Goal: Communication & Community: Answer question/provide support

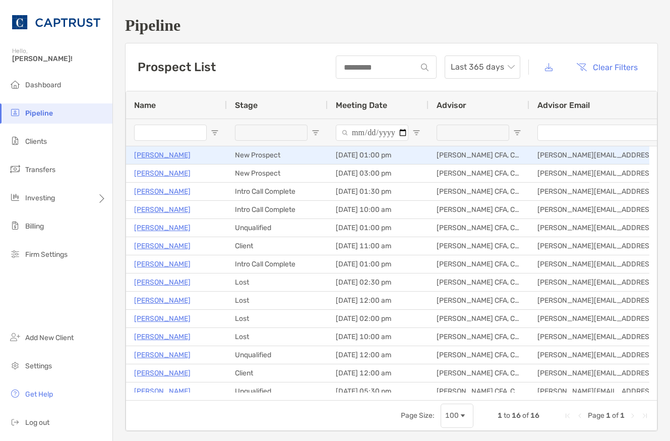
click at [158, 155] on p "[PERSON_NAME]" at bounding box center [162, 155] width 57 height 13
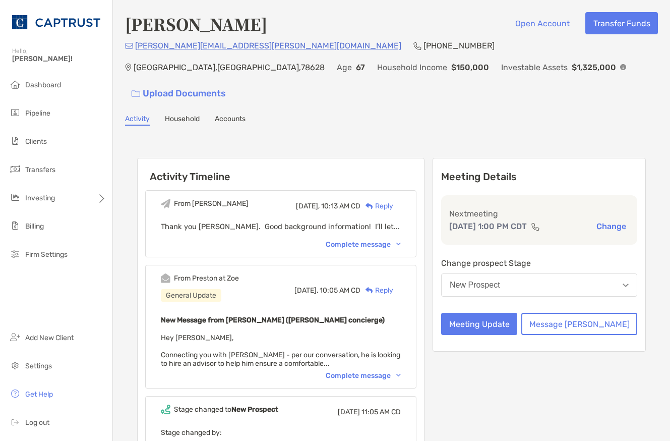
click at [372, 371] on div "Complete message" at bounding box center [363, 375] width 75 height 9
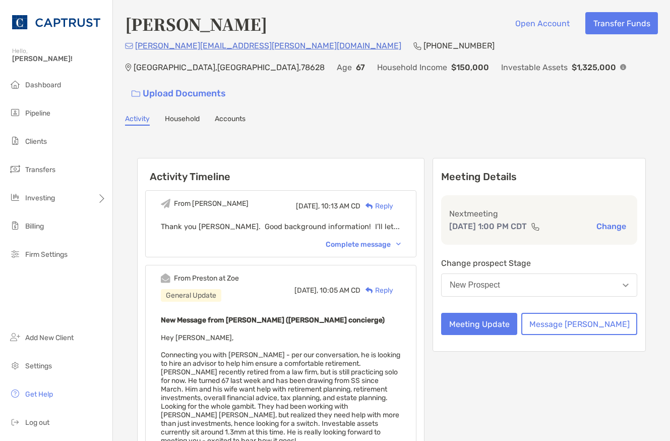
drag, startPoint x: 278, startPoint y: 376, endPoint x: 278, endPoint y: 369, distance: 7.6
click at [278, 376] on span "Hey [PERSON_NAME], Connecting you with [PERSON_NAME] - per our conversation, he…" at bounding box center [281, 401] width 240 height 137
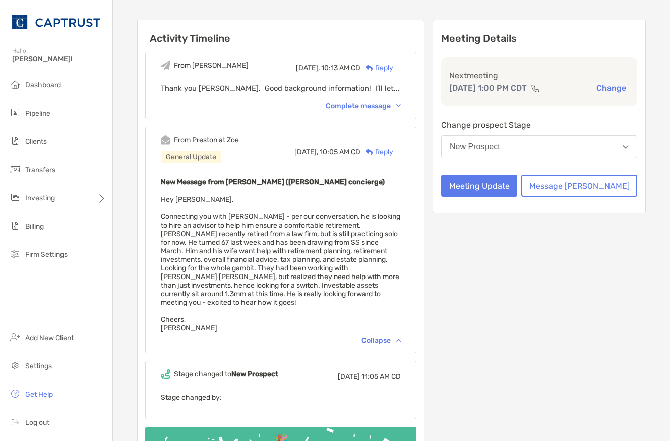
scroll to position [151, 0]
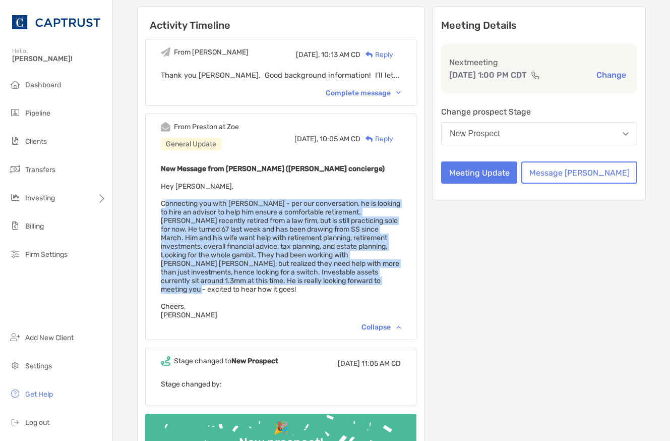
drag, startPoint x: 423, startPoint y: 252, endPoint x: 167, endPoint y: 183, distance: 265.1
click at [167, 183] on div "From [PERSON_NAME] at Zoe General Update [DATE], 10:05 AM CD Reply New Message …" at bounding box center [280, 227] width 271 height 227
copy span "Connecting you with [PERSON_NAME] - per our conversation, he is looking to hire…"
